Goal: Ask a question

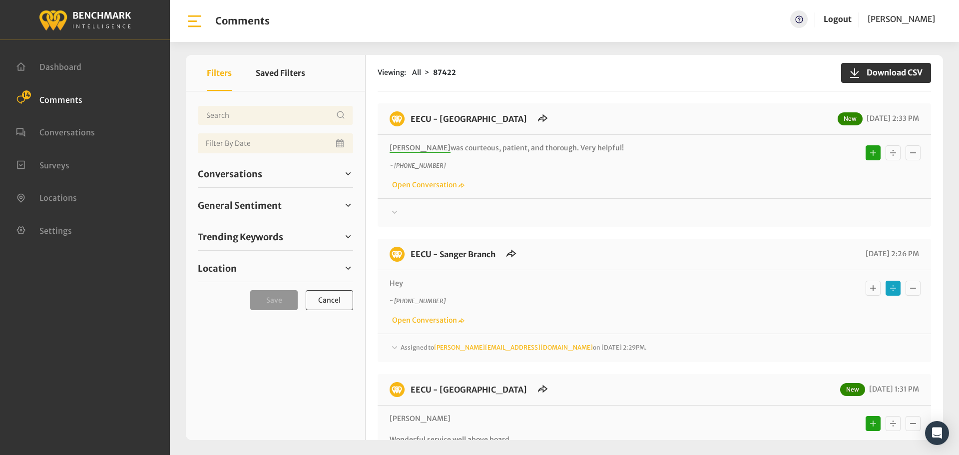
click at [406, 347] on span "Assigned to Chrisa@myeecu.org on August 18, 2025 2:29PM." at bounding box center [523, 346] width 246 height 7
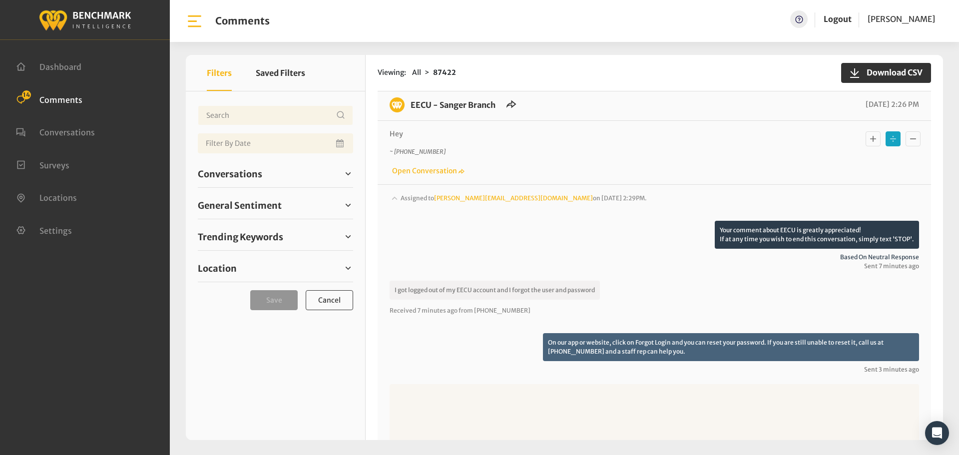
scroll to position [150, 0]
